Goal: Task Accomplishment & Management: Complete application form

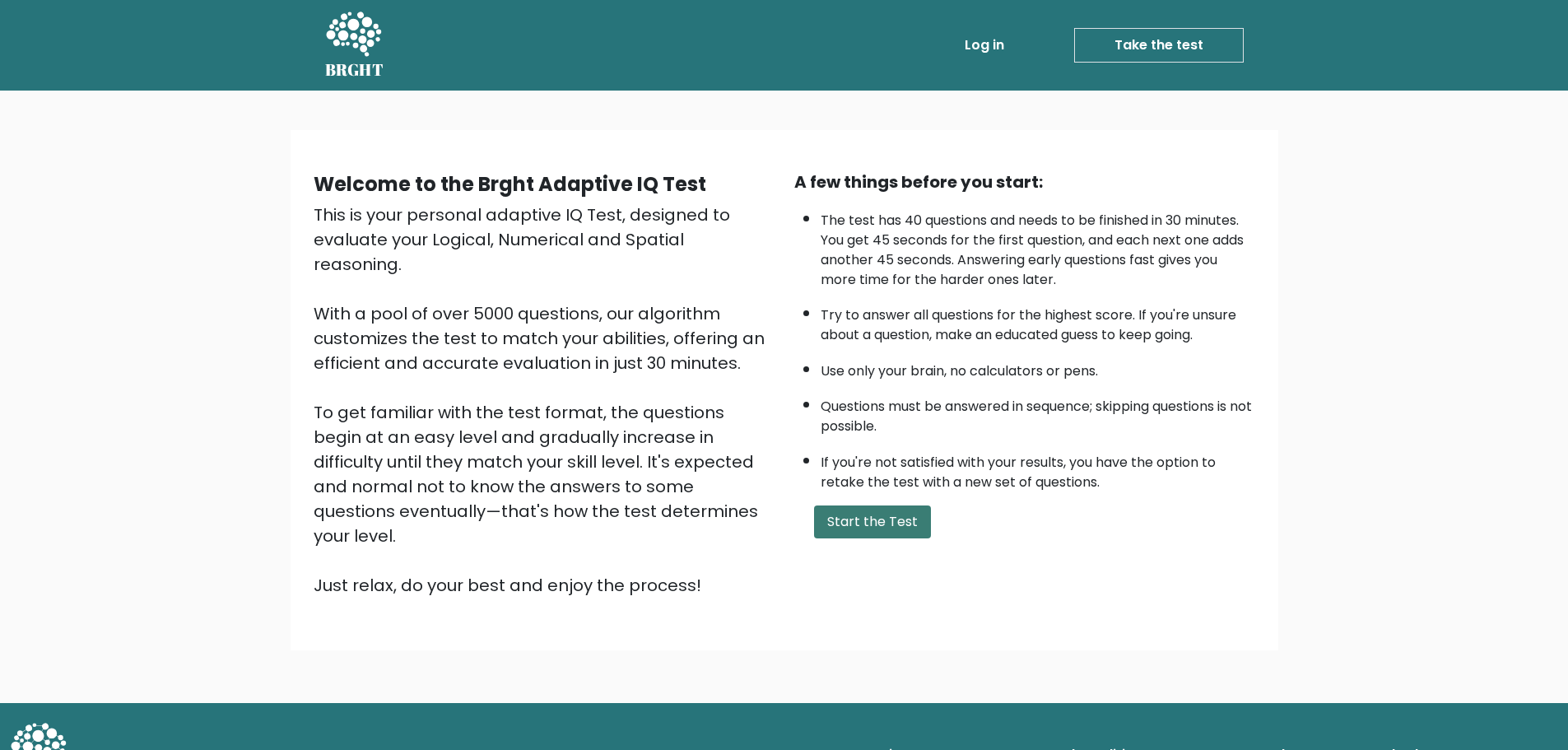
click at [867, 528] on button "Start the Test" at bounding box center [872, 521] width 117 height 33
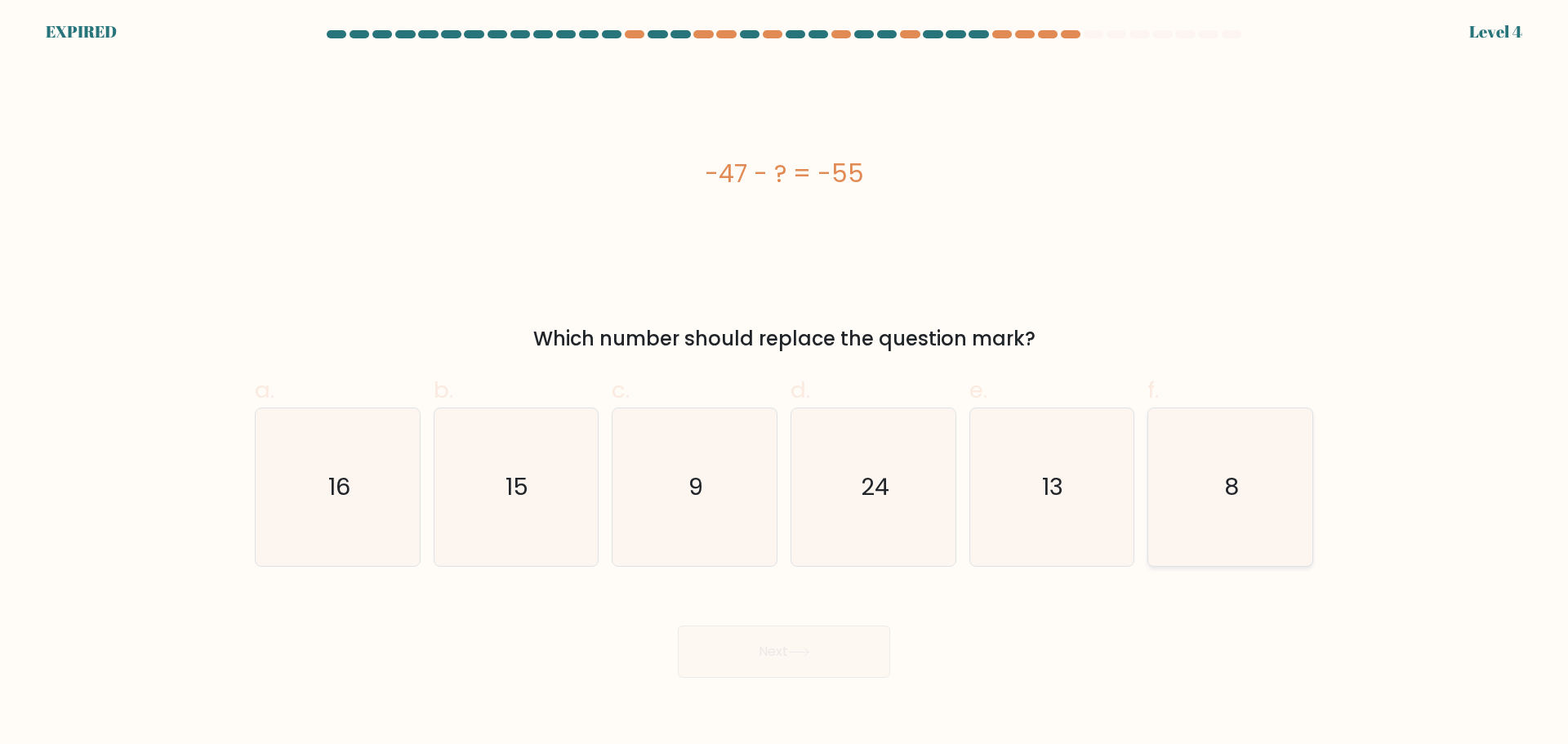
click at [1234, 496] on text "8" at bounding box center [1232, 487] width 14 height 33
click at [785, 383] on input "f. 8" at bounding box center [784, 378] width 1 height 11
radio input "true"
click at [1241, 482] on icon "8" at bounding box center [1230, 487] width 156 height 156
click at [785, 383] on input "f. 8" at bounding box center [784, 378] width 1 height 11
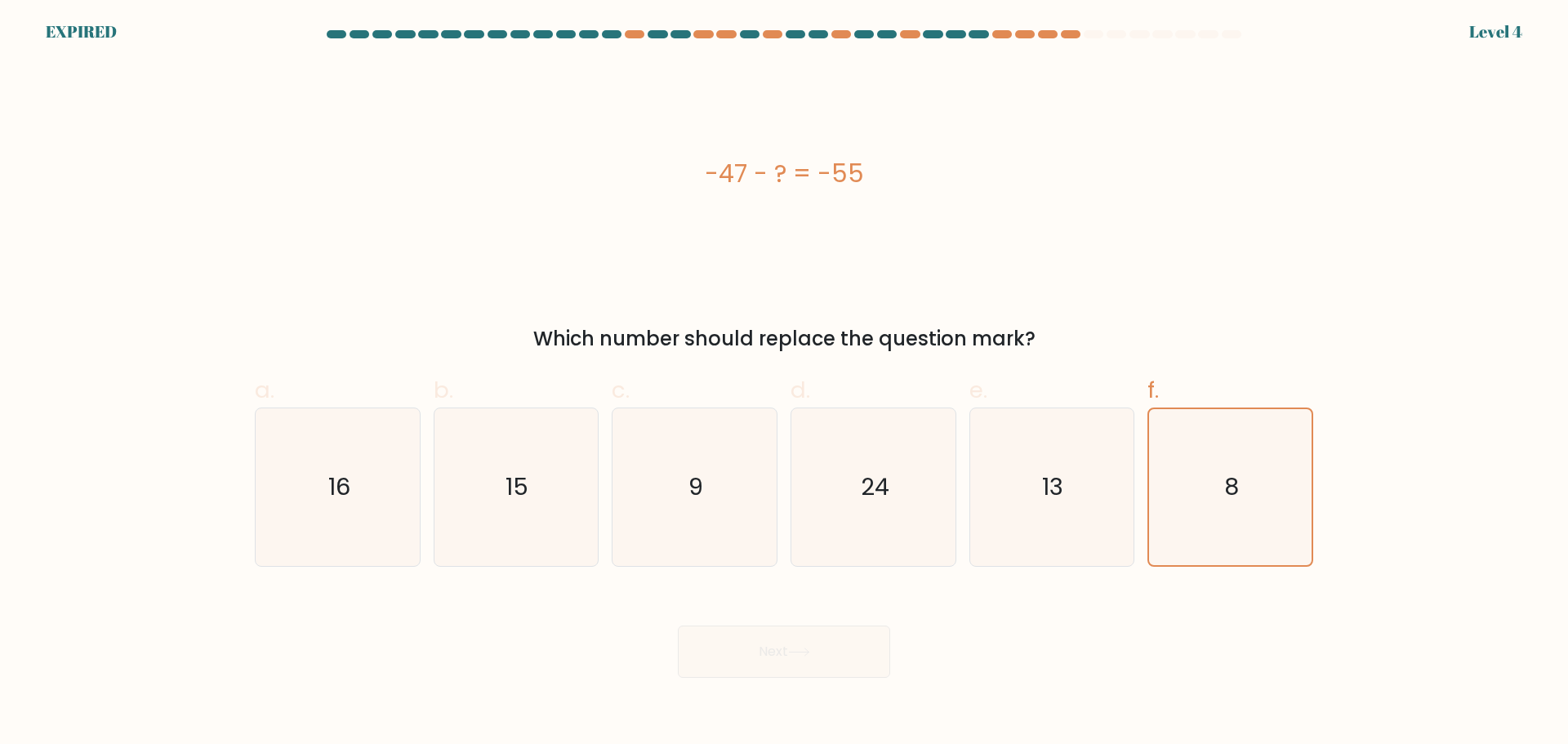
click at [748, 643] on div "Next" at bounding box center [783, 632] width 1078 height 91
click at [1270, 471] on icon "8" at bounding box center [1230, 487] width 156 height 156
click at [785, 383] on input "f. 8" at bounding box center [784, 378] width 1 height 11
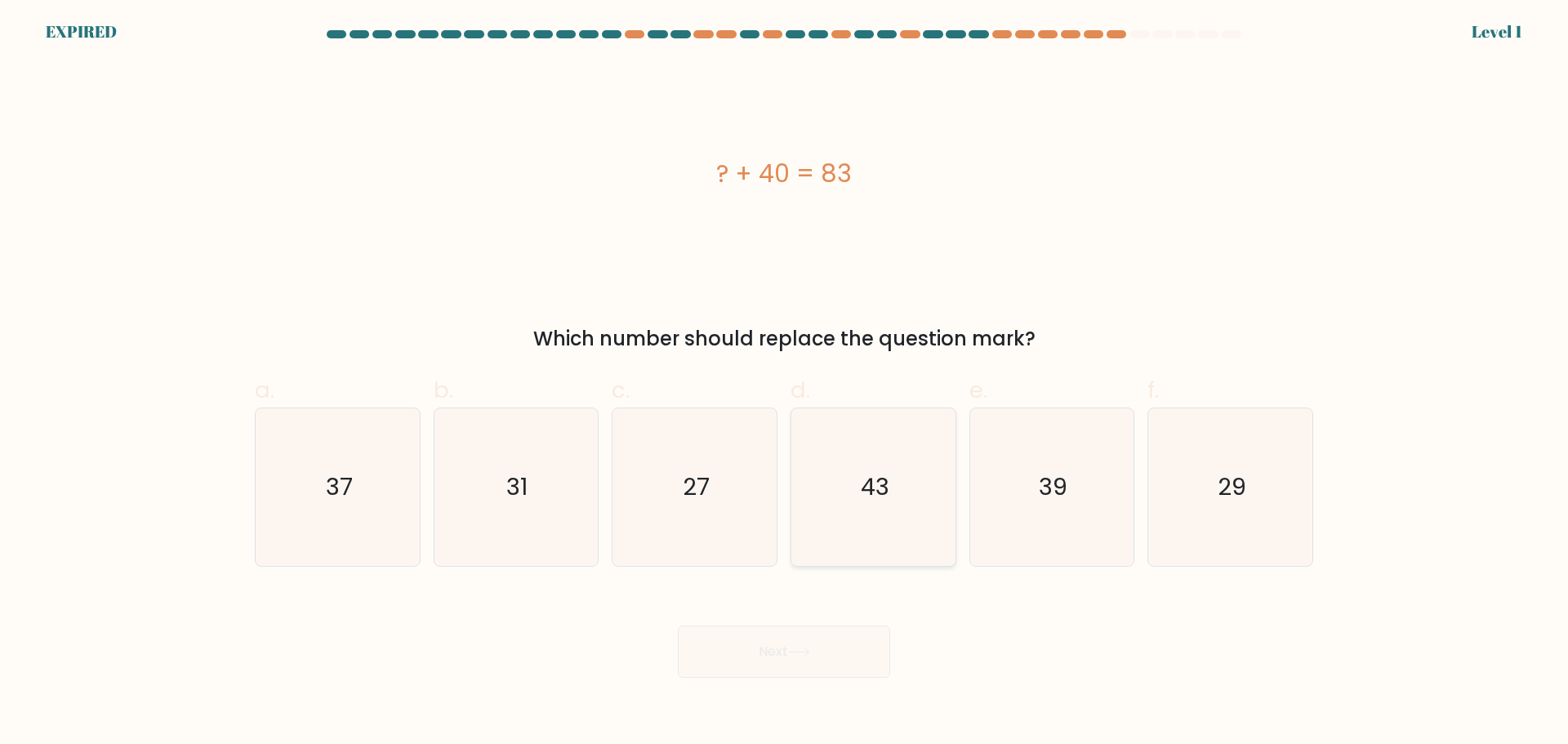
click at [908, 498] on icon "43" at bounding box center [874, 487] width 157 height 157
click at [785, 383] on input "d. 43" at bounding box center [784, 378] width 1 height 11
radio input "true"
click at [797, 653] on div "Next" at bounding box center [783, 632] width 1078 height 91
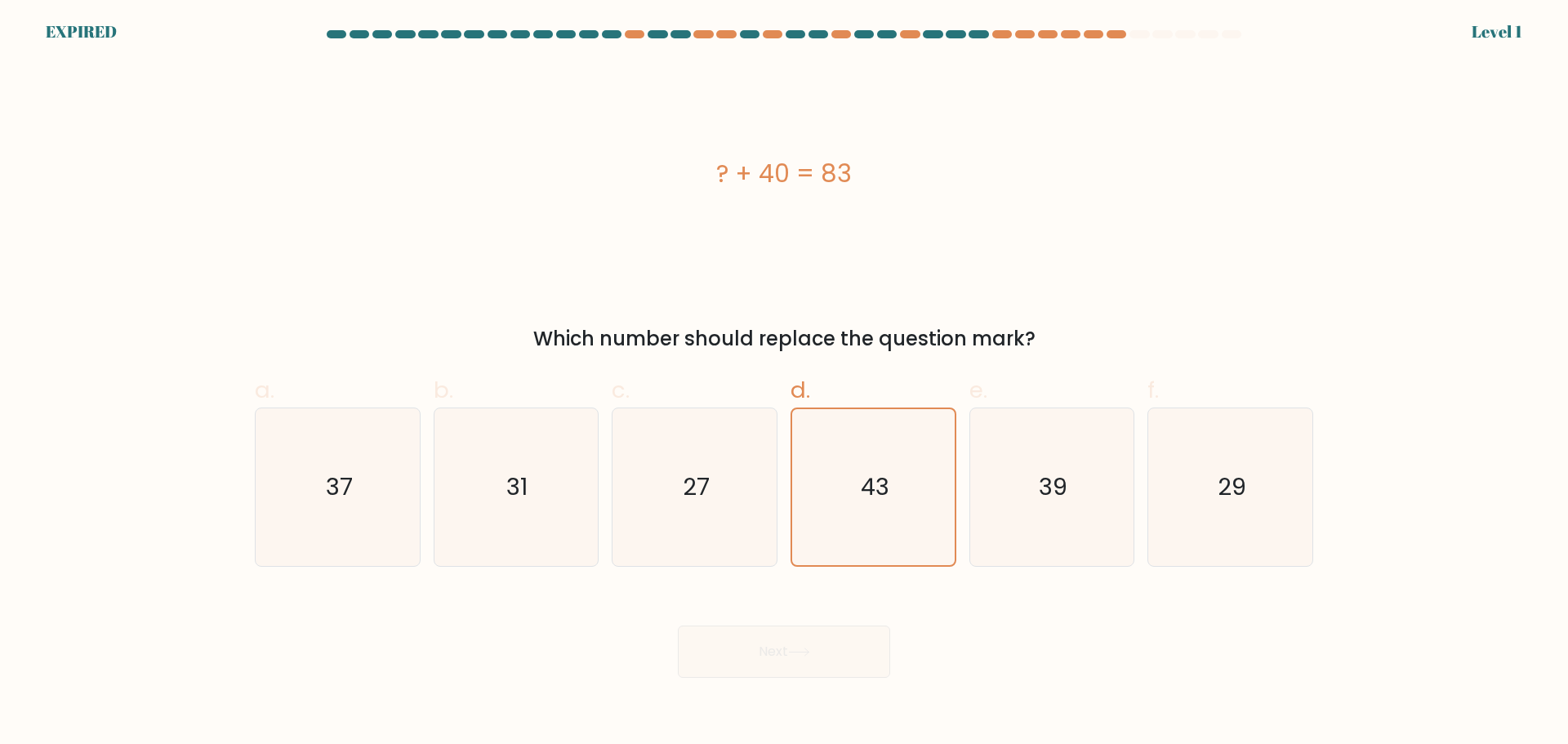
click at [1130, 681] on body "EXPIRED Level 1" at bounding box center [784, 372] width 1568 height 744
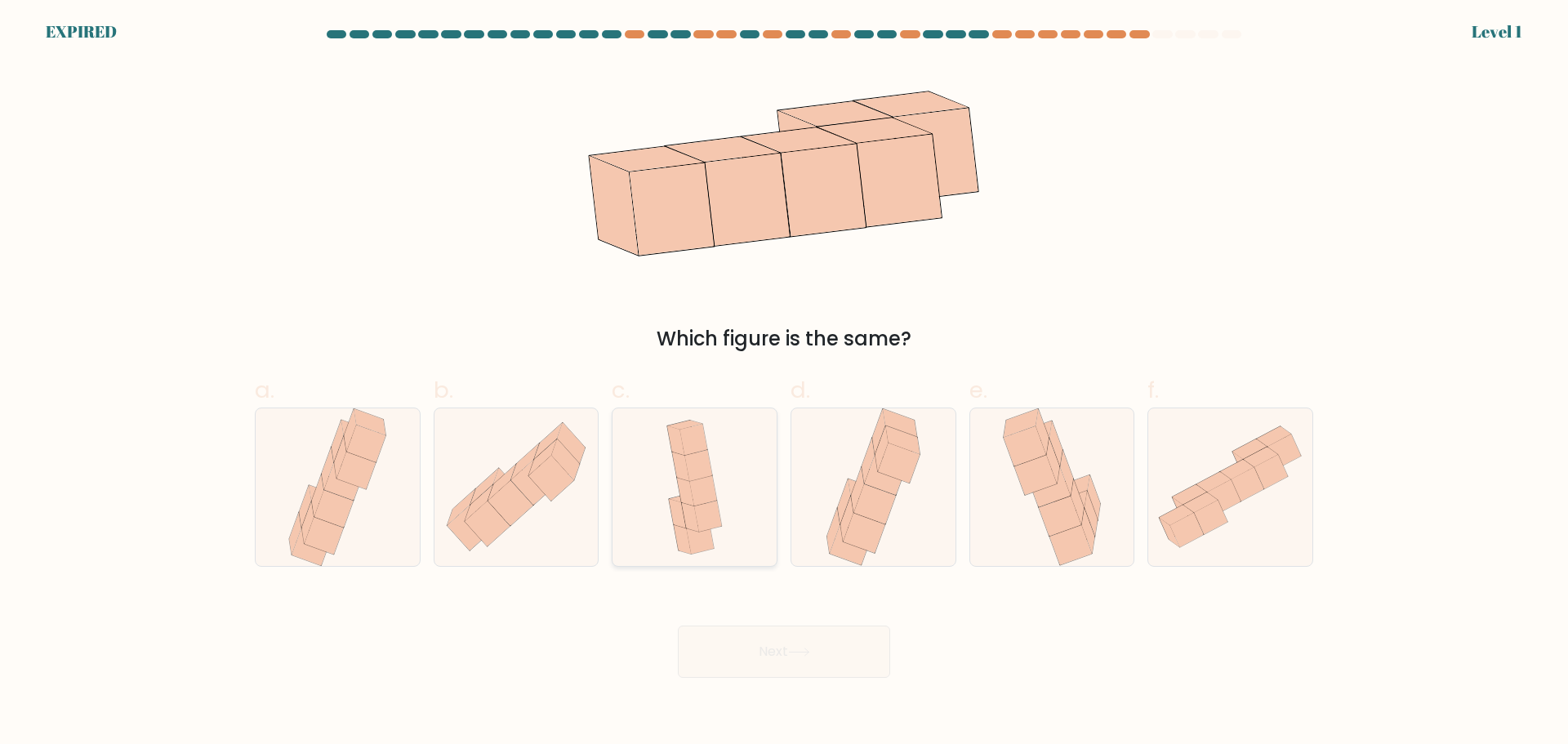
click at [666, 455] on icon at bounding box center [694, 487] width 73 height 157
click at [784, 383] on input "c." at bounding box center [784, 378] width 1 height 11
radio input "true"
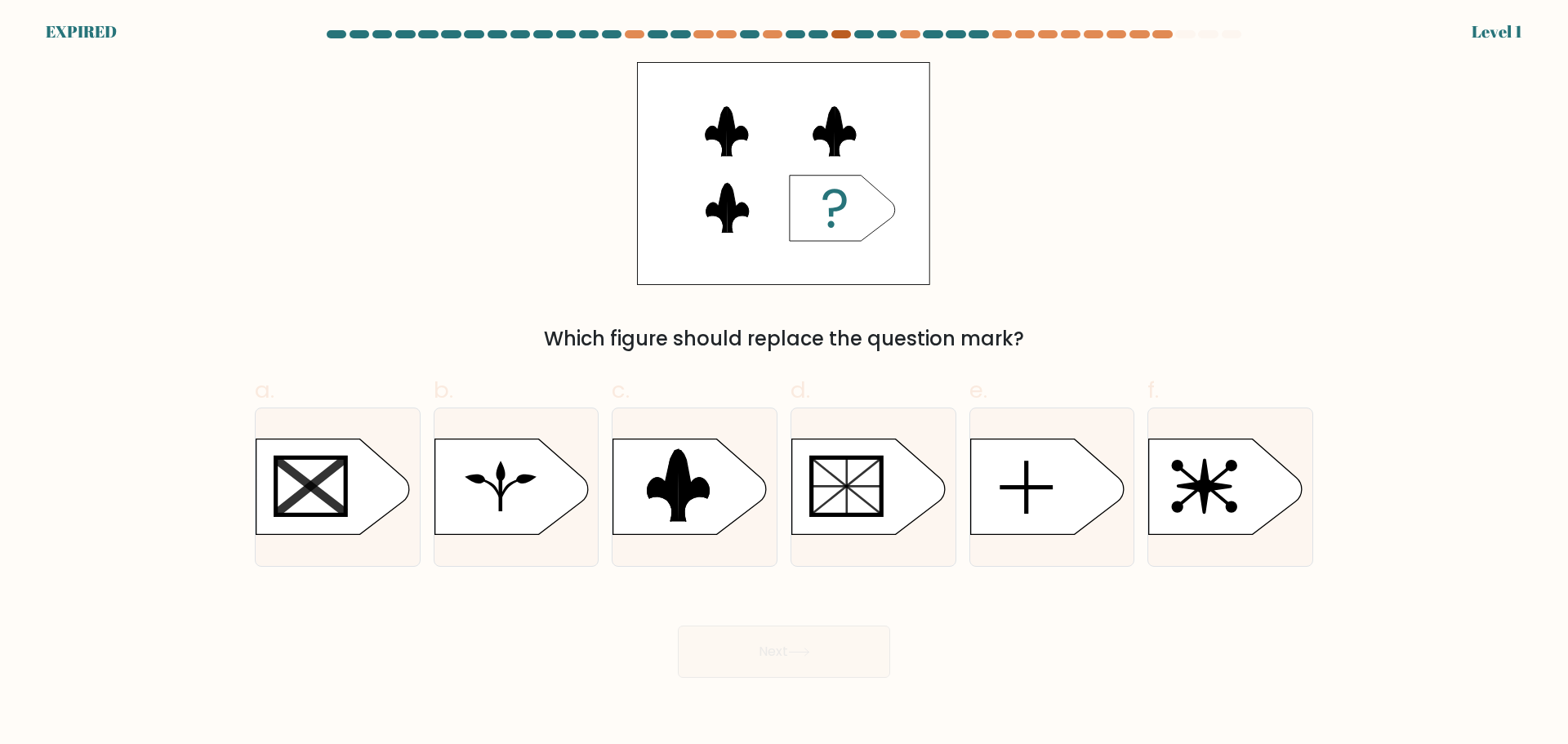
click at [839, 32] on div at bounding box center [841, 35] width 19 height 8
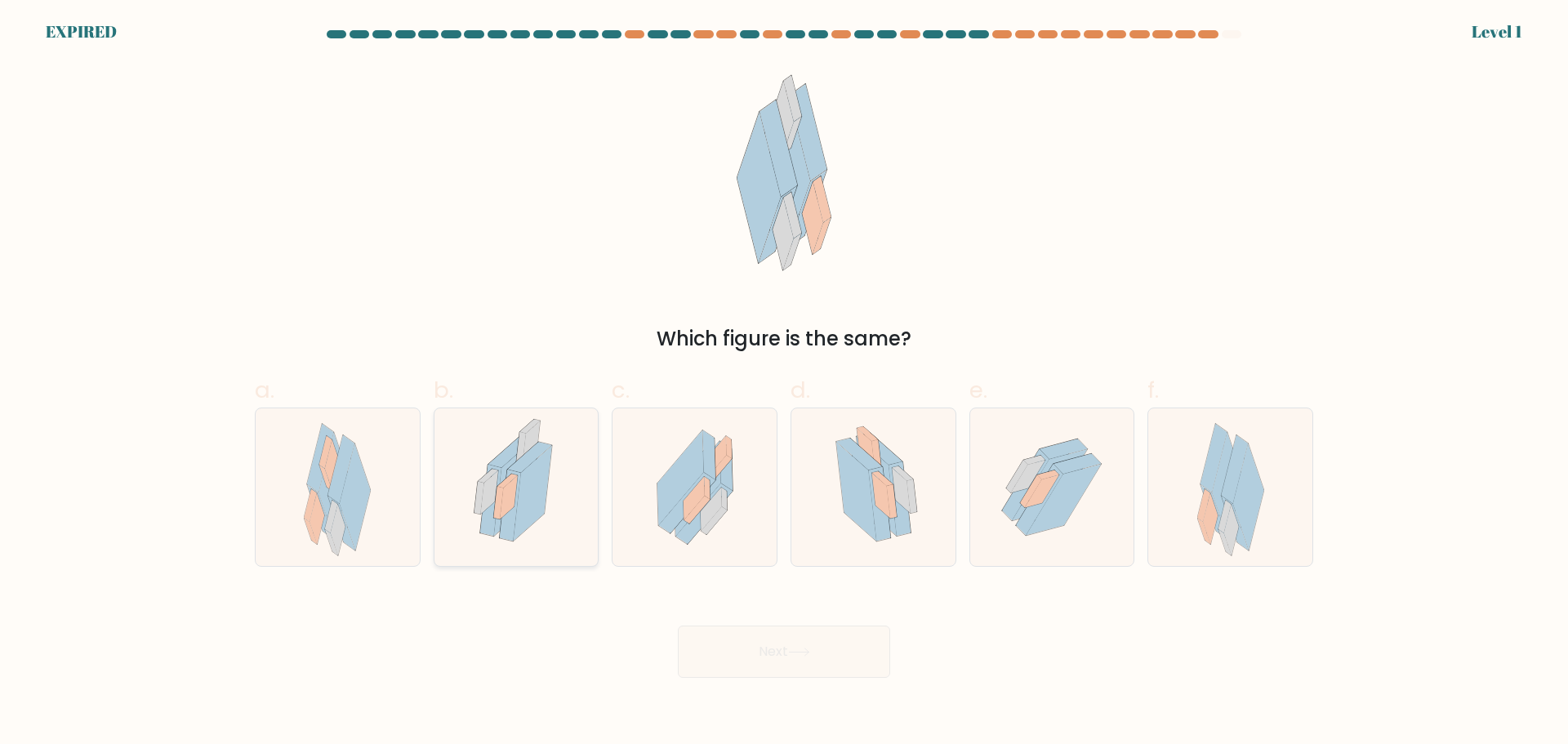
click at [514, 473] on icon at bounding box center [510, 505] width 21 height 72
click at [784, 383] on input "b." at bounding box center [784, 378] width 1 height 11
radio input "true"
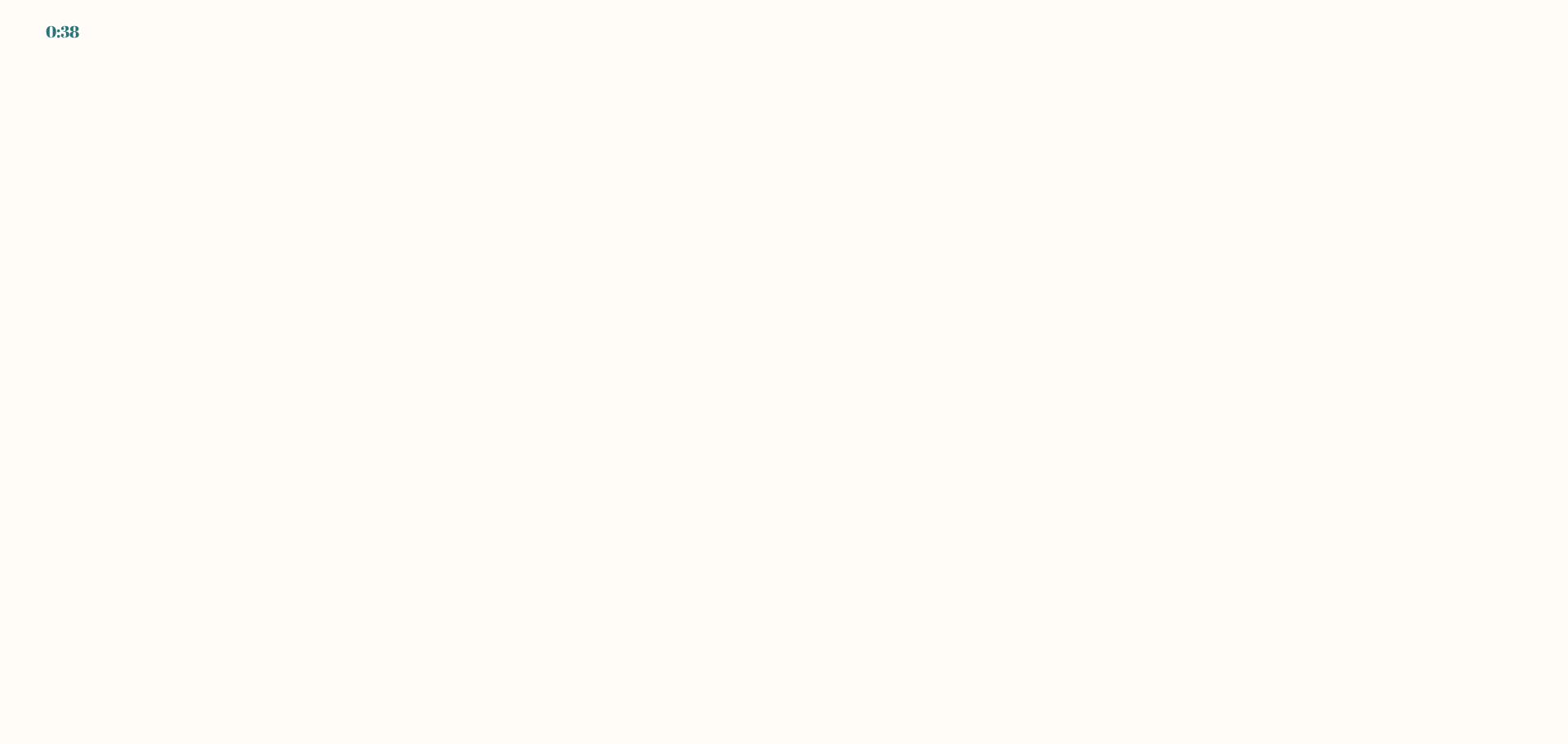
click at [865, 314] on body "0:38" at bounding box center [784, 372] width 1568 height 744
